Goal: Find specific page/section: Find specific page/section

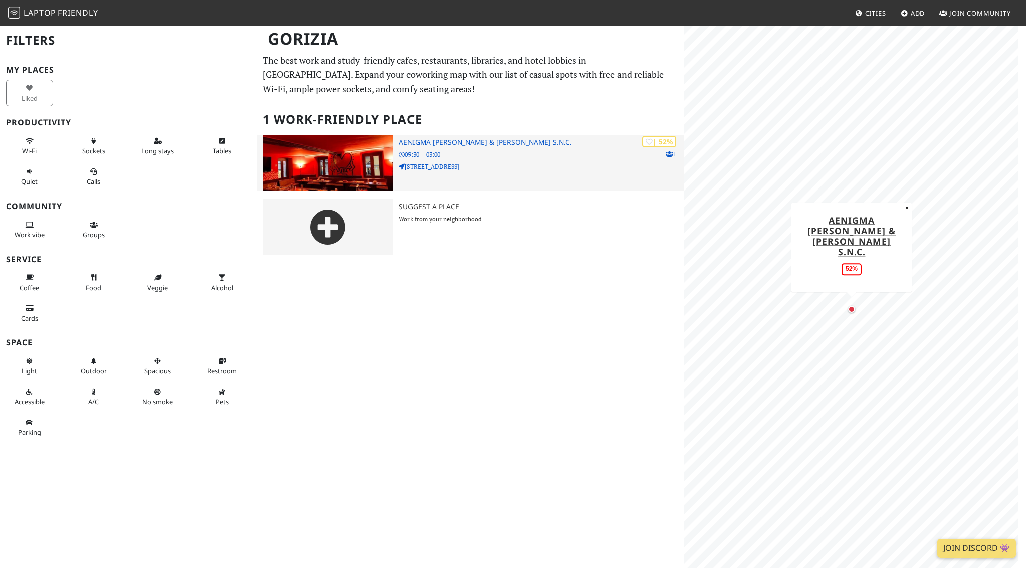
click at [674, 160] on div "| 52% 1 Aenigma [PERSON_NAME] & [PERSON_NAME] S.n.c. 09:30 – 03:00 Via Nizza, 2" at bounding box center [541, 163] width 285 height 56
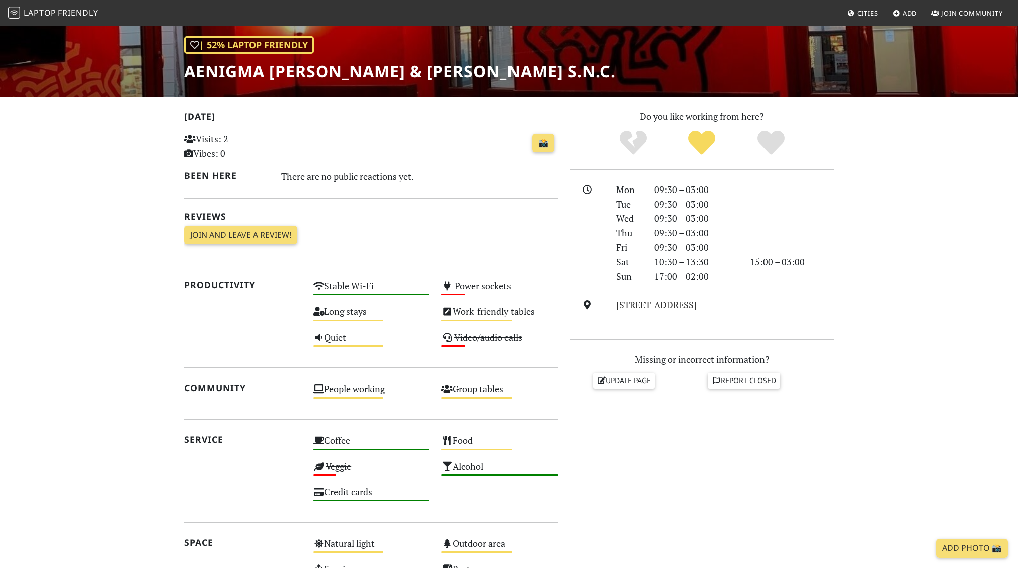
scroll to position [147, 0]
